Goal: Task Accomplishment & Management: Manage account settings

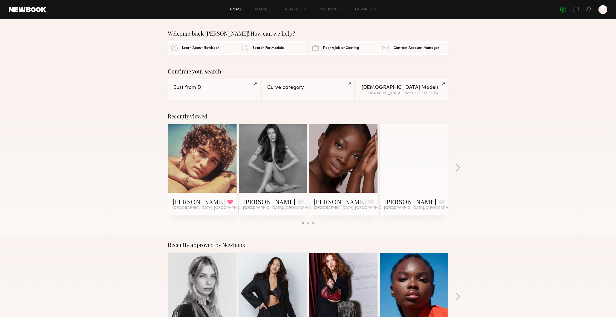
click at [605, 11] on div at bounding box center [603, 9] width 9 height 9
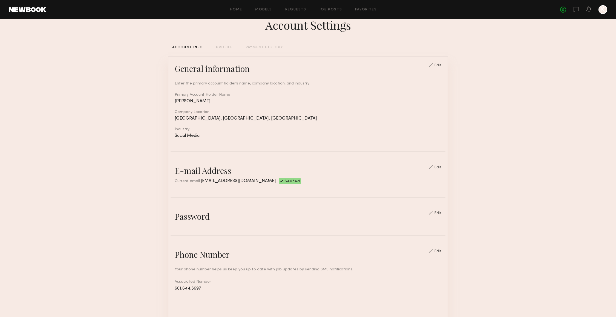
scroll to position [13, 0]
click at [254, 46] on div "PAYMENT HISTORY" at bounding box center [265, 48] width 38 height 4
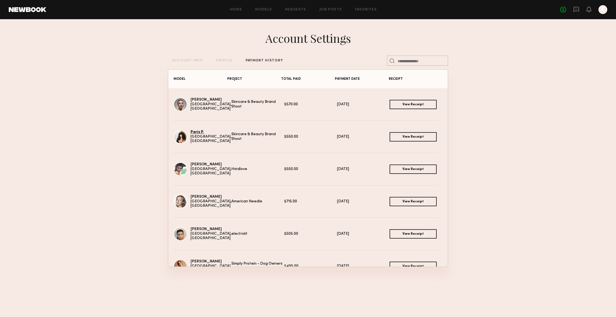
click at [193, 133] on link "Paris P." at bounding box center [197, 132] width 13 height 4
click at [195, 101] on link "[PERSON_NAME]" at bounding box center [206, 100] width 31 height 4
click at [398, 134] on link "View Receipt" at bounding box center [413, 136] width 47 height 9
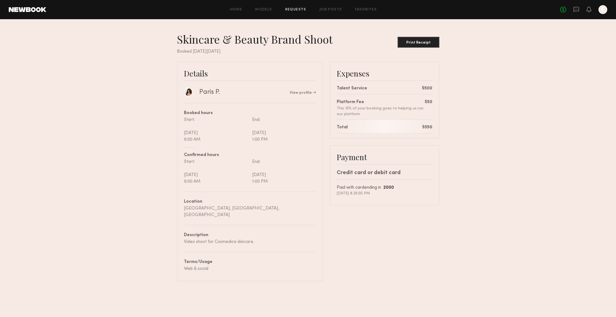
click at [605, 10] on div at bounding box center [603, 9] width 9 height 9
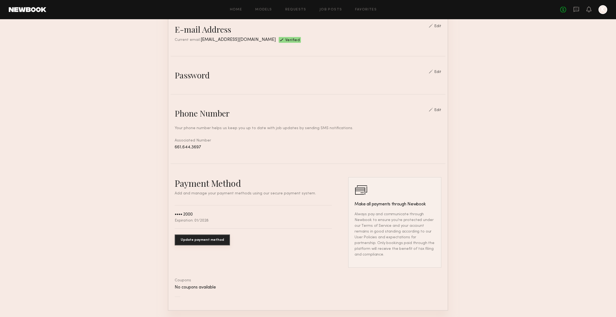
scroll to position [188, 0]
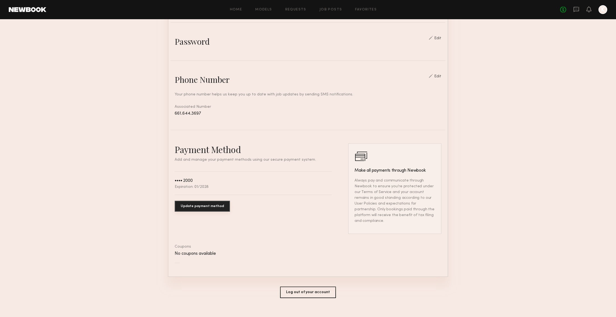
drag, startPoint x: 181, startPoint y: 245, endPoint x: 237, endPoint y: 245, distance: 55.3
click at [237, 251] on div "No coupons available" at bounding box center [308, 253] width 267 height 5
click at [600, 11] on div at bounding box center [603, 9] width 9 height 9
click at [603, 11] on div at bounding box center [603, 9] width 9 height 9
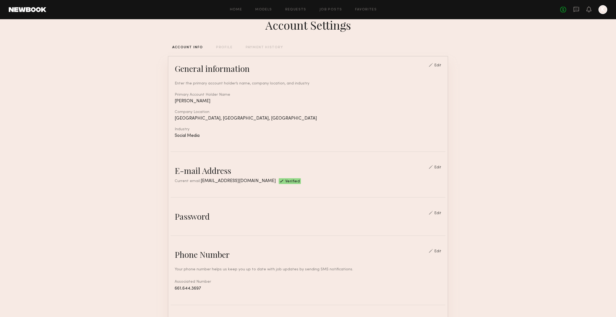
scroll to position [0, 0]
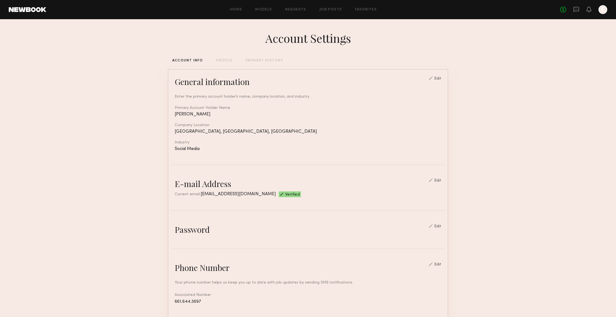
click at [263, 60] on div "PAYMENT HISTORY" at bounding box center [265, 61] width 38 height 4
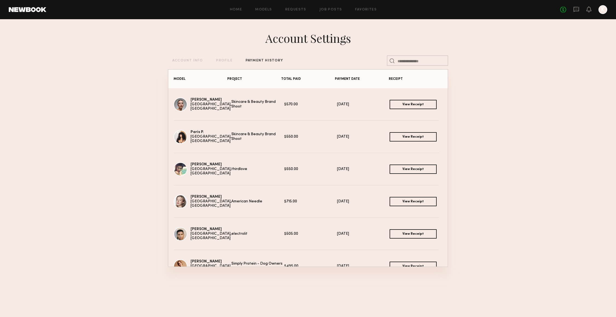
click at [600, 7] on div at bounding box center [603, 9] width 9 height 9
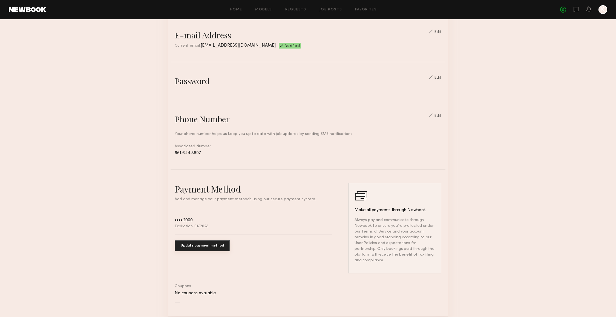
scroll to position [188, 0]
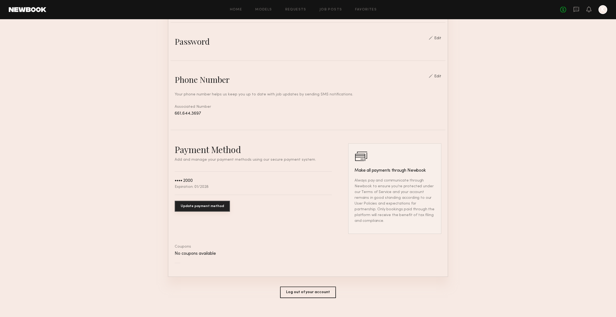
click at [192, 207] on button "Update payment method" at bounding box center [202, 205] width 55 height 11
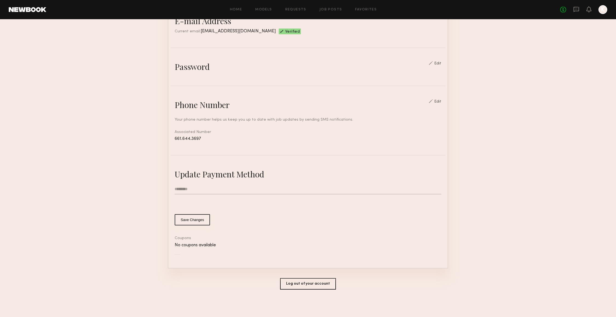
scroll to position [160, 0]
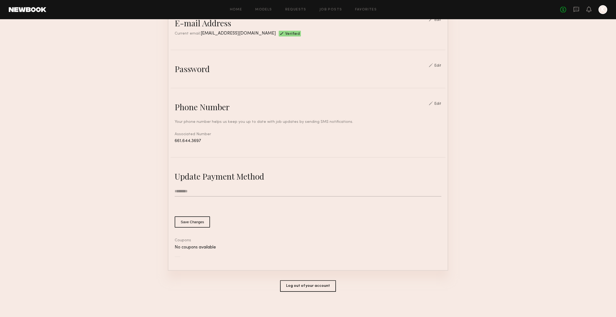
click at [187, 188] on input "text" at bounding box center [308, 191] width 267 height 10
type input "**********"
click at [192, 219] on button "Save Changes" at bounding box center [192, 221] width 35 height 11
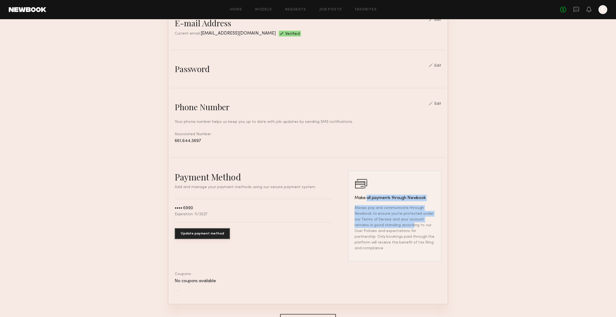
drag, startPoint x: 365, startPoint y: 194, endPoint x: 390, endPoint y: 228, distance: 42.2
click at [390, 228] on div "Make all payments through Newbook Always pay and communicate through Newbook to…" at bounding box center [394, 216] width 93 height 90
click at [390, 228] on p "Always pay and communicate through Newbook to ensure you’re protected under our…" at bounding box center [395, 228] width 81 height 46
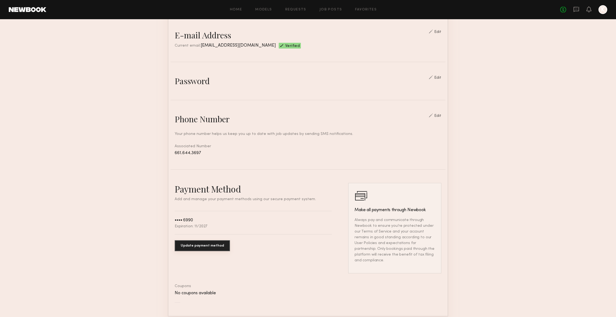
scroll to position [175, 0]
